Goal: Task Accomplishment & Management: Use online tool/utility

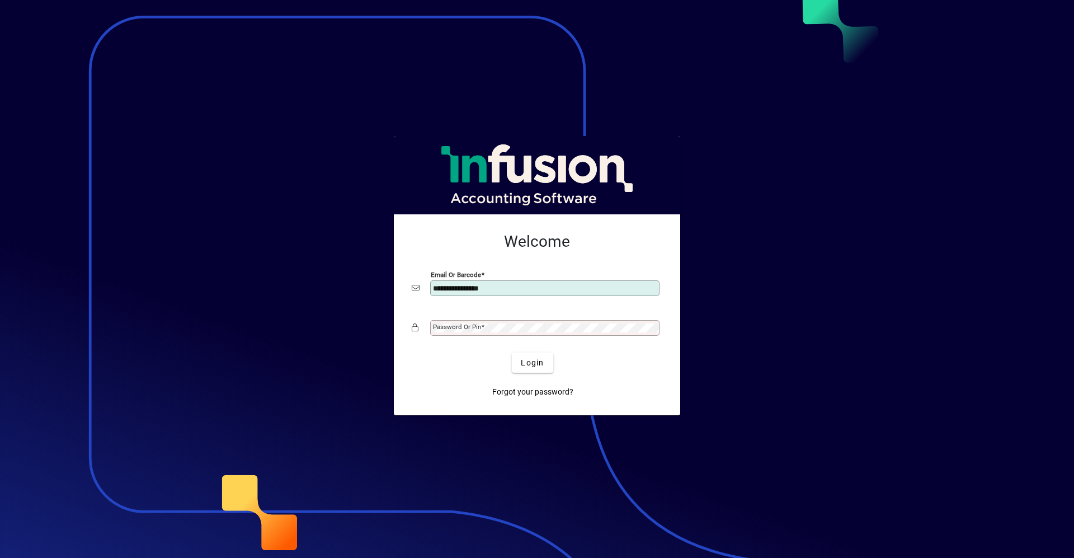
type input "**********"
click at [512, 353] on button "Login" at bounding box center [532, 363] width 41 height 20
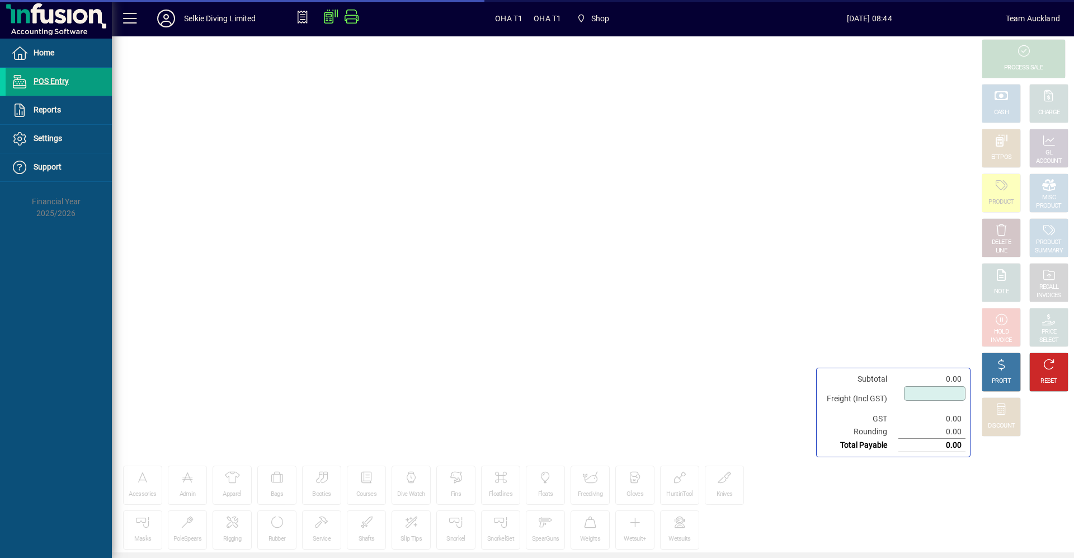
type input "****"
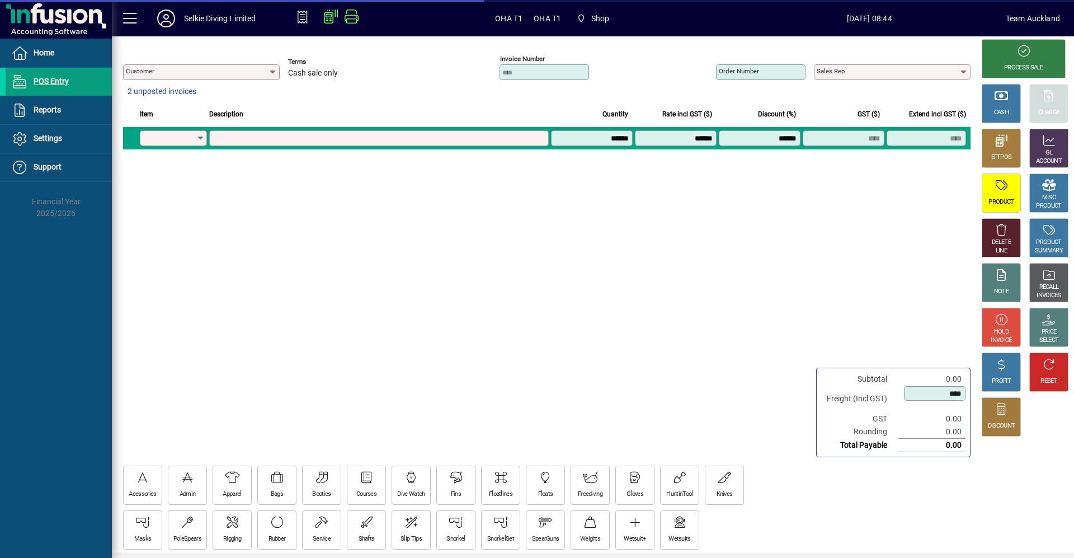
type input "**********"
